Goal: Task Accomplishment & Management: Manage account settings

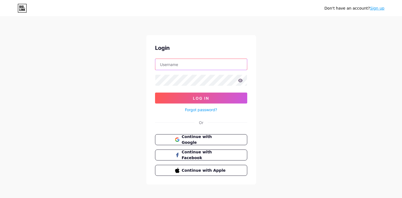
click at [193, 64] on input "text" at bounding box center [201, 64] width 92 height 11
type input "hrishika30"
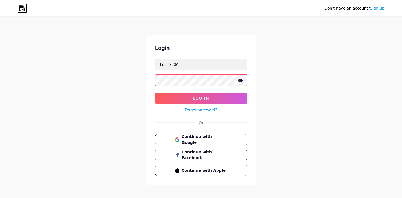
click at [155, 93] on button "Log In" at bounding box center [201, 98] width 92 height 11
click at [304, 47] on div "Don't have an account? Sign up Login hrishika30 Log In Forgot password? Or Cont…" at bounding box center [201, 101] width 402 height 202
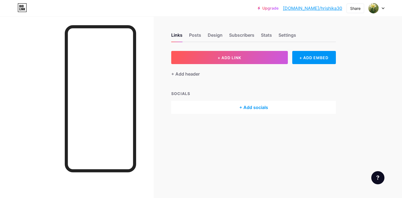
click at [332, 8] on link "[DOMAIN_NAME]/hrishika30" at bounding box center [312, 8] width 59 height 7
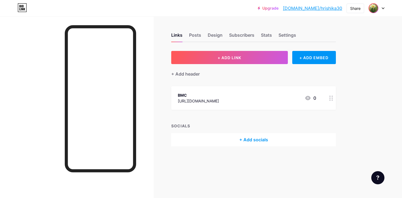
click at [376, 7] on img at bounding box center [373, 8] width 9 height 9
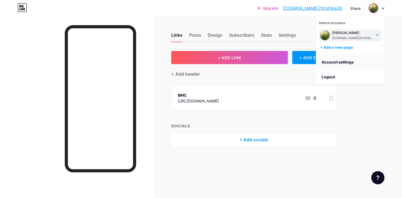
click at [358, 62] on link "Account settings" at bounding box center [350, 62] width 68 height 15
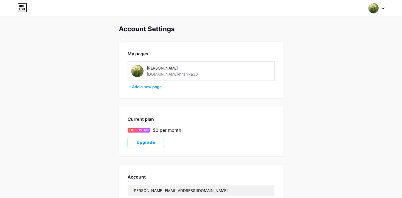
click at [24, 10] on icon at bounding box center [22, 7] width 9 height 9
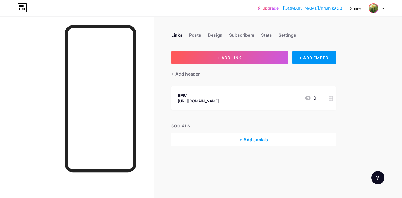
click at [375, 6] on img at bounding box center [373, 8] width 9 height 9
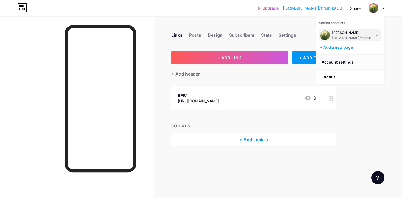
click at [348, 61] on link "Account settings" at bounding box center [350, 62] width 68 height 15
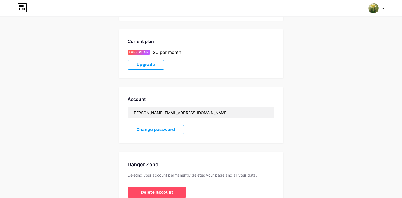
scroll to position [108, 0]
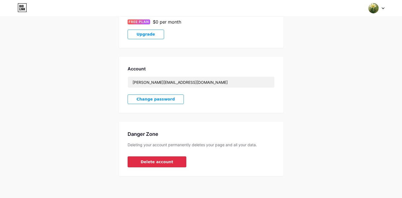
click at [159, 162] on span "Delete account" at bounding box center [157, 162] width 33 height 6
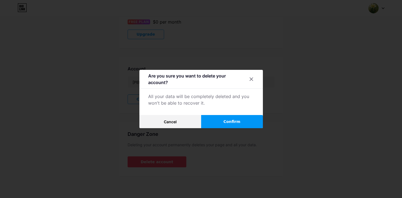
click at [234, 122] on span "Confirm" at bounding box center [231, 122] width 17 height 6
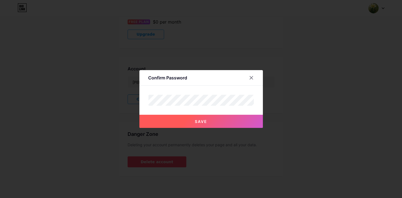
click at [222, 123] on button "Save" at bounding box center [200, 121] width 123 height 13
